Goal: Task Accomplishment & Management: Use online tool/utility

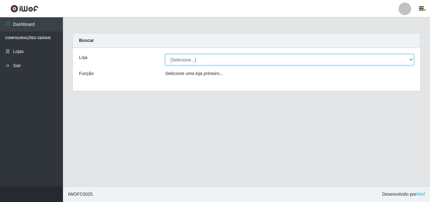
click at [409, 61] on select "[Selecione...] BomQueSó Agreste - Loja 3" at bounding box center [289, 59] width 249 height 11
select select "215"
click at [165, 54] on select "[Selecione...] BomQueSó Agreste - Loja 3" at bounding box center [289, 59] width 249 height 11
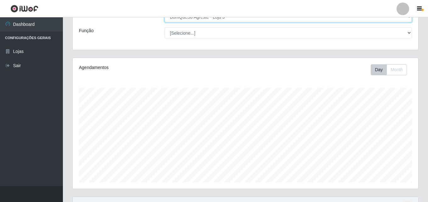
scroll to position [104, 0]
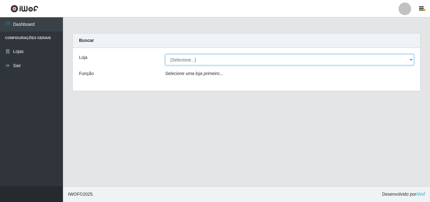
click at [407, 61] on select "[Selecione...] BomQueSó Agreste - Loja 3" at bounding box center [289, 59] width 249 height 11
select select "215"
click at [165, 54] on select "[Selecione...] BomQueSó Agreste - Loja 3" at bounding box center [289, 59] width 249 height 11
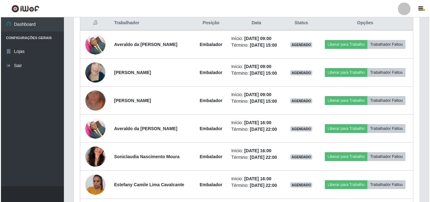
scroll to position [252, 0]
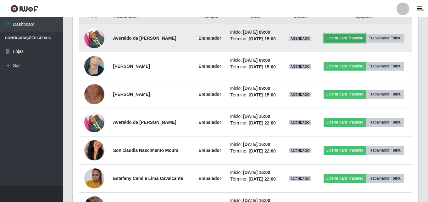
click at [331, 41] on button "Liberar para Trabalho" at bounding box center [345, 38] width 42 height 9
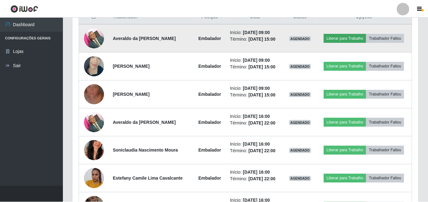
scroll to position [131, 342]
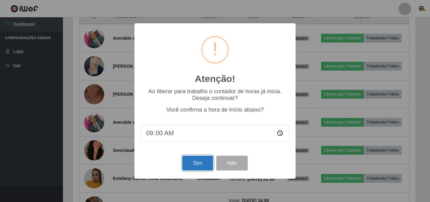
click at [197, 164] on button "Sim" at bounding box center [197, 162] width 31 height 15
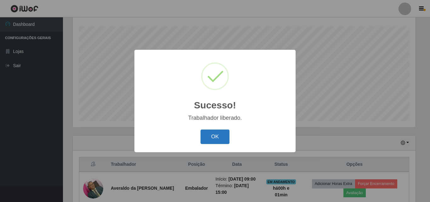
click at [210, 138] on button "OK" at bounding box center [214, 136] width 29 height 15
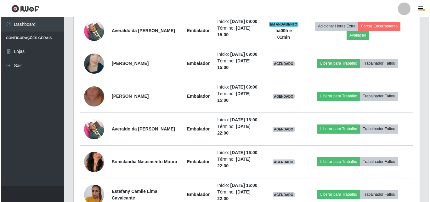
scroll to position [230, 0]
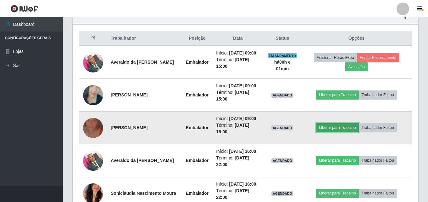
click at [335, 129] on button "Liberar para Trabalho" at bounding box center [337, 127] width 42 height 9
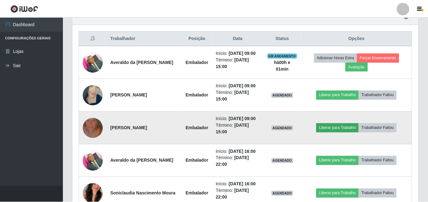
scroll to position [131, 342]
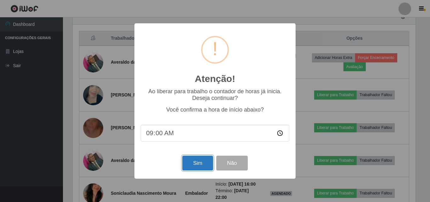
click at [194, 162] on button "Sim" at bounding box center [197, 162] width 31 height 15
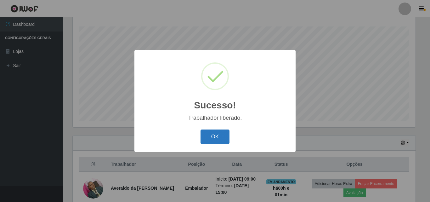
click at [224, 139] on button "OK" at bounding box center [214, 136] width 29 height 15
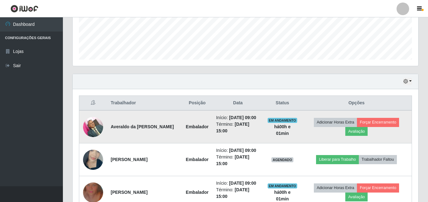
scroll to position [167, 0]
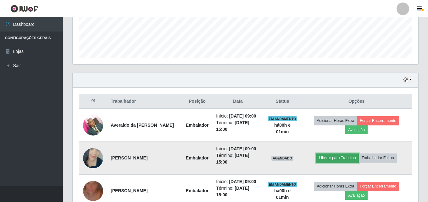
click at [336, 157] on button "Liberar para Trabalho" at bounding box center [337, 157] width 42 height 9
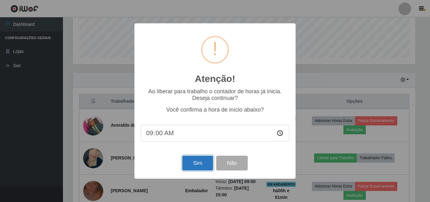
click at [203, 163] on button "Sim" at bounding box center [197, 162] width 31 height 15
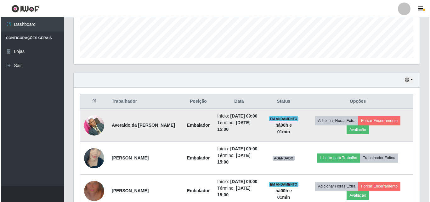
scroll to position [0, 0]
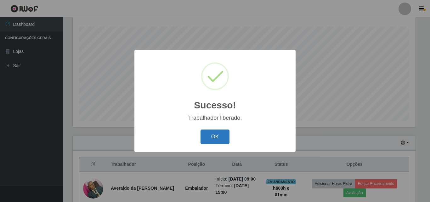
click at [214, 134] on button "OK" at bounding box center [214, 136] width 29 height 15
